Goal: Task Accomplishment & Management: Manage account settings

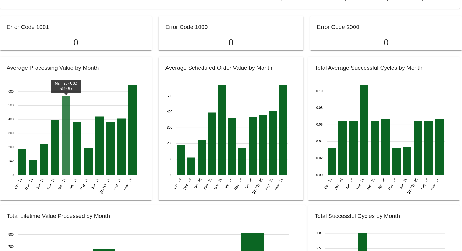
scroll to position [691, 0]
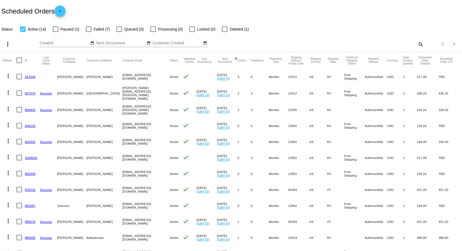
click at [87, 29] on div at bounding box center [89, 29] width 6 height 6
click at [88, 32] on input "Failed (7)" at bounding box center [88, 32] width 0 height 0
checkbox input "true"
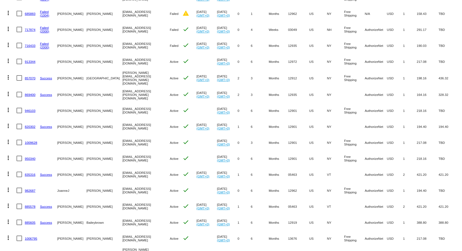
scroll to position [168, 0]
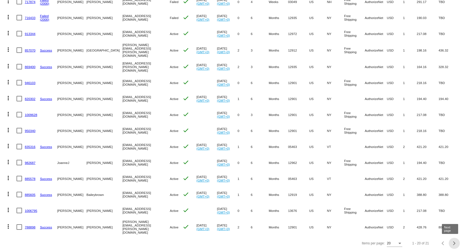
click at [452, 245] on button "Next page" at bounding box center [454, 243] width 11 height 11
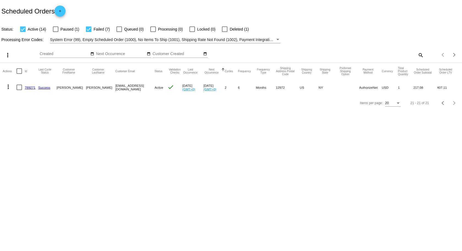
scroll to position [0, 0]
click at [58, 30] on div at bounding box center [56, 29] width 6 height 6
click at [56, 32] on input "Paused (1)" at bounding box center [55, 32] width 0 height 0
checkbox input "true"
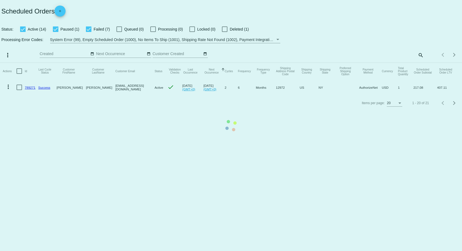
click at [90, 63] on mat-table "Actions Id Last Cycle Status Customer FirstName Customer LastName Customer Emai…" at bounding box center [231, 79] width 462 height 33
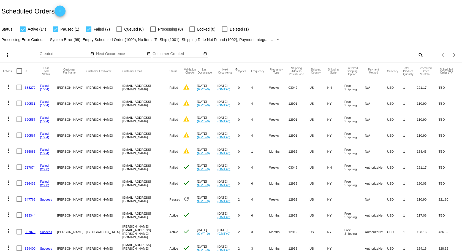
click at [90, 29] on div at bounding box center [89, 29] width 6 height 6
click at [89, 32] on input "Failed (7)" at bounding box center [88, 32] width 0 height 0
checkbox input "false"
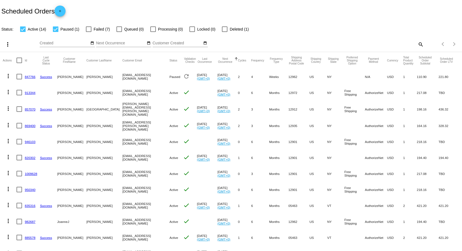
click at [25, 31] on div at bounding box center [23, 29] width 6 height 6
click at [23, 32] on input "Active (14)" at bounding box center [23, 32] width 0 height 0
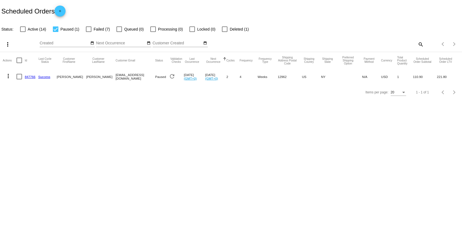
click at [25, 31] on div at bounding box center [23, 29] width 6 height 6
click at [23, 32] on input "Active (14)" at bounding box center [23, 32] width 0 height 0
checkbox input "true"
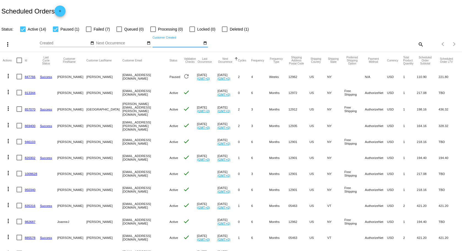
click at [177, 43] on input "Customer Created" at bounding box center [178, 43] width 50 height 4
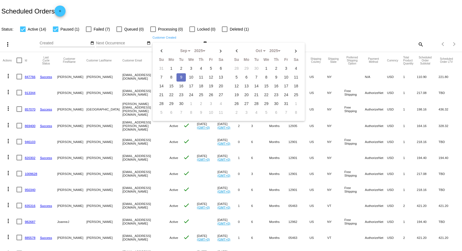
click at [180, 77] on td "9" at bounding box center [181, 77] width 9 height 8
click at [237, 50] on th at bounding box center [236, 51] width 9 height 8
select select "8"
click at [256, 77] on td "9" at bounding box center [256, 77] width 9 height 8
type input "09/09/2025 - 09/09/2025"
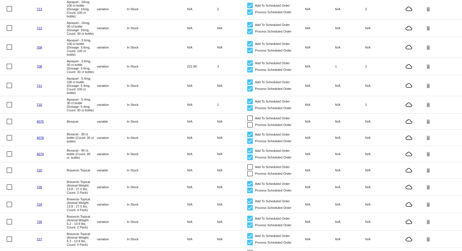
scroll to position [138, 0]
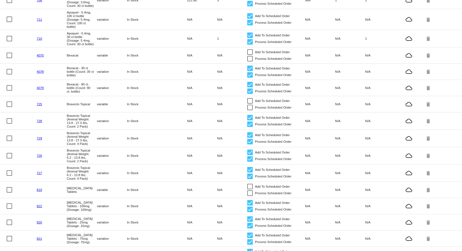
click at [40, 72] on link "4078" at bounding box center [40, 72] width 7 height 4
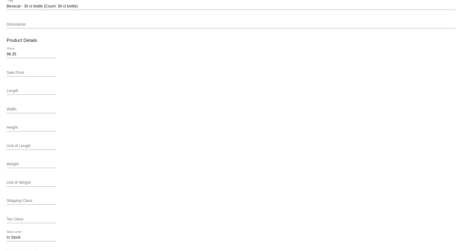
scroll to position [151, 0]
